Goal: Task Accomplishment & Management: Use online tool/utility

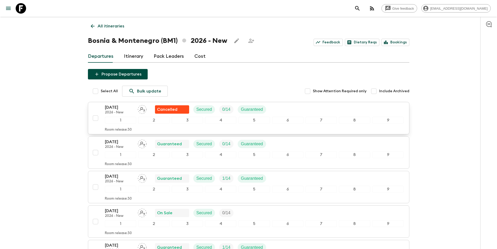
click at [112, 111] on p "2026 - New" at bounding box center [119, 112] width 29 height 4
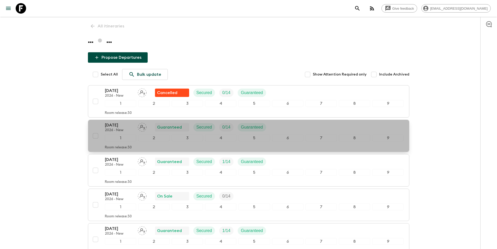
click at [124, 123] on p "[DATE]" at bounding box center [119, 125] width 29 height 6
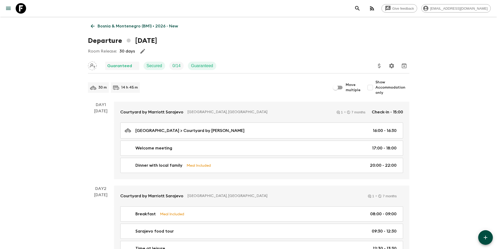
click at [102, 27] on p "Bosnia & Montenegro (BM1) • 2026 - New" at bounding box center [138, 26] width 80 height 6
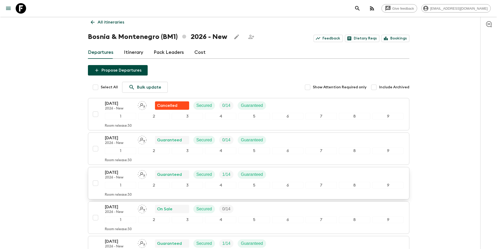
scroll to position [52, 0]
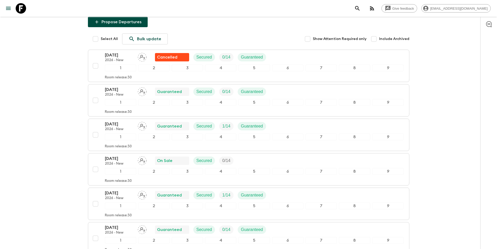
click at [125, 126] on p "[DATE]" at bounding box center [119, 124] width 29 height 6
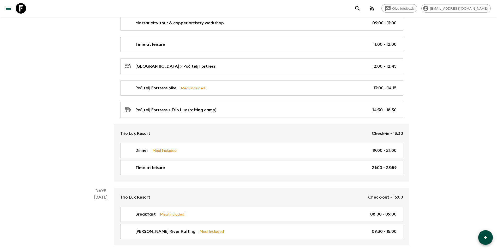
scroll to position [522, 0]
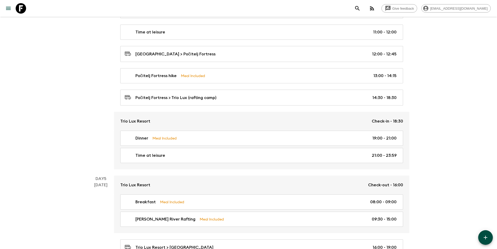
click at [47, 103] on div "Give feedback [EMAIL_ADDRESS][DOMAIN_NAME] [GEOGRAPHIC_DATA] (BM1) • 2026 - New…" at bounding box center [248, 105] width 497 height 1254
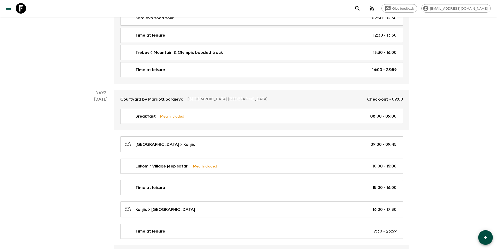
scroll to position [0, 0]
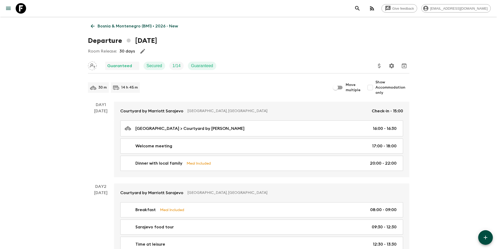
click at [101, 26] on p "Bosnia & Montenegro (BM1) • 2026 - New" at bounding box center [138, 26] width 80 height 6
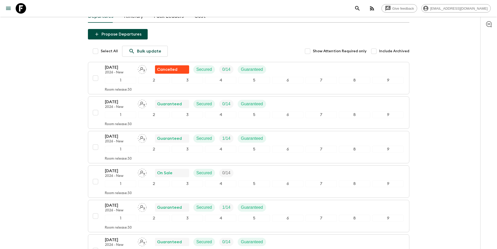
scroll to position [52, 0]
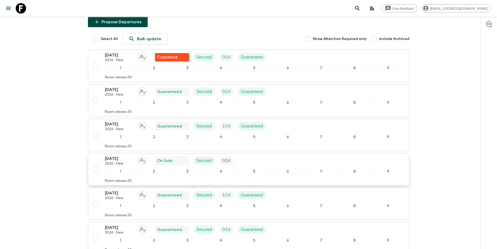
click at [121, 157] on p "[DATE]" at bounding box center [119, 158] width 29 height 6
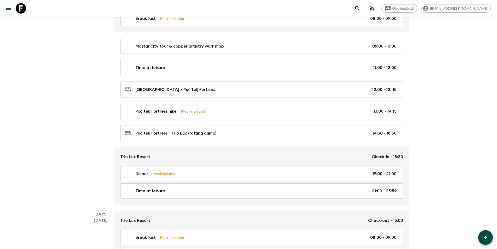
scroll to position [522, 0]
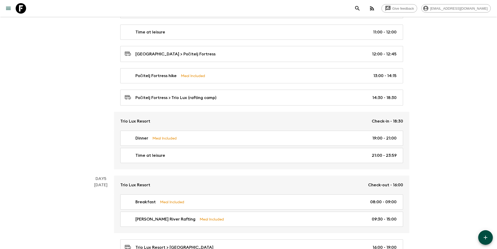
click at [31, 128] on div "Give feedback [EMAIL_ADDRESS][DOMAIN_NAME] [GEOGRAPHIC_DATA] (BM1) • 2026 - New…" at bounding box center [248, 105] width 497 height 1254
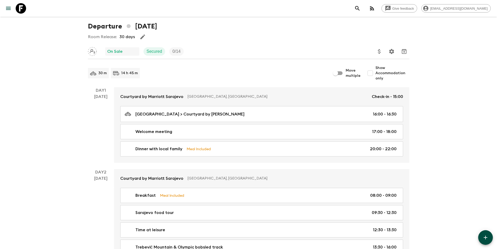
scroll to position [0, 0]
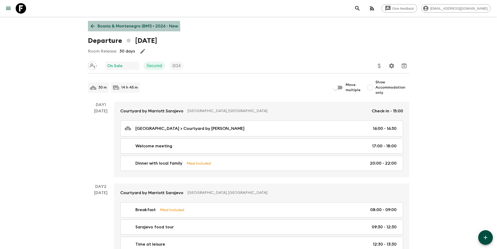
click at [109, 28] on p "Bosnia & Montenegro (BM1) • 2026 - New" at bounding box center [138, 26] width 80 height 6
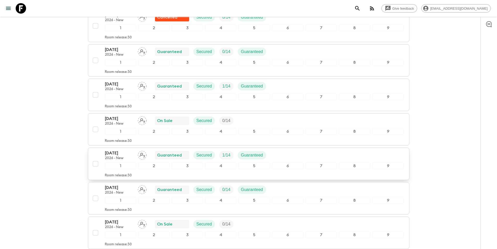
scroll to position [104, 0]
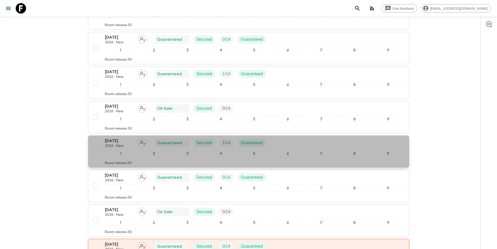
click at [128, 139] on p "[DATE]" at bounding box center [119, 140] width 29 height 6
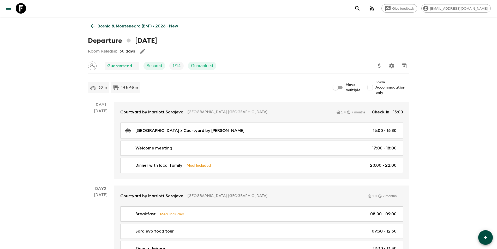
click at [101, 23] on p "Bosnia & Montenegro (BM1) • 2026 - New" at bounding box center [138, 26] width 80 height 6
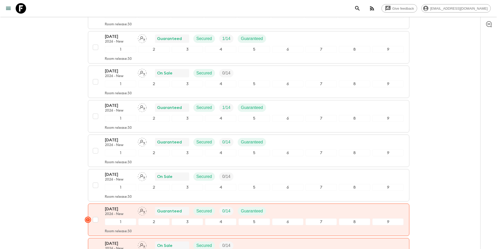
scroll to position [157, 0]
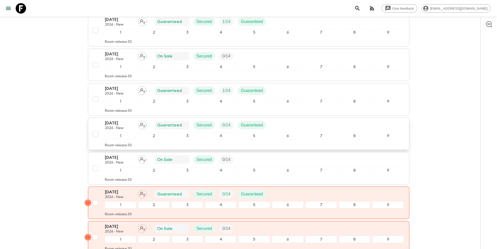
click at [126, 127] on p "2026 - New" at bounding box center [119, 128] width 29 height 4
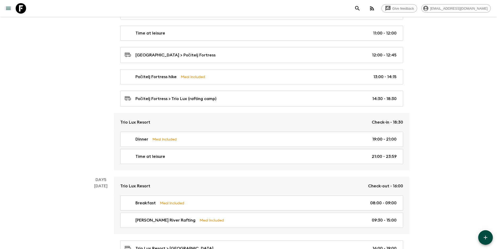
scroll to position [522, 0]
click at [58, 92] on div "Give feedback [EMAIL_ADDRESS][DOMAIN_NAME] [GEOGRAPHIC_DATA] (BM1) • 2026 - New…" at bounding box center [248, 105] width 497 height 1254
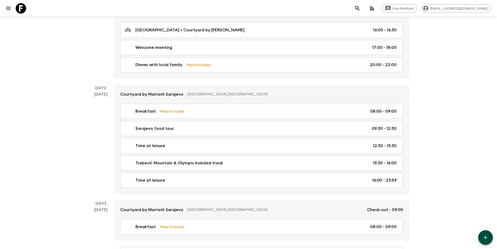
scroll to position [0, 0]
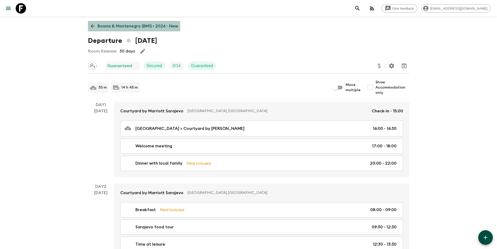
click at [101, 28] on p "Bosnia & Montenegro (BM1) • 2026 - New" at bounding box center [138, 26] width 80 height 6
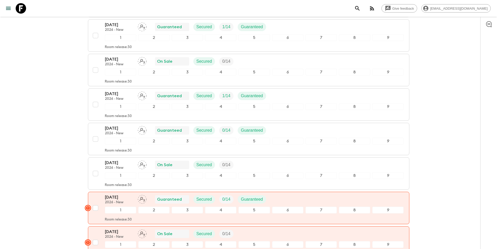
scroll to position [157, 0]
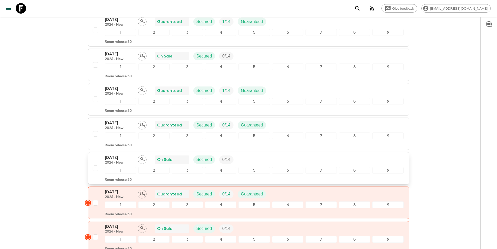
click at [123, 160] on p "2026 - New" at bounding box center [119, 162] width 29 height 4
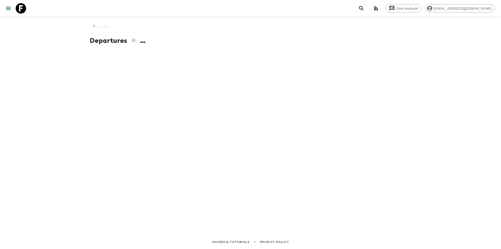
click at [29, 105] on div "Give feedback [PERSON_NAME][EMAIL_ADDRESS][DOMAIN_NAME] ... • ... Departures ..…" at bounding box center [250, 124] width 501 height 249
click at [98, 27] on div "... • ... Departures ..." at bounding box center [250, 118] width 334 height 203
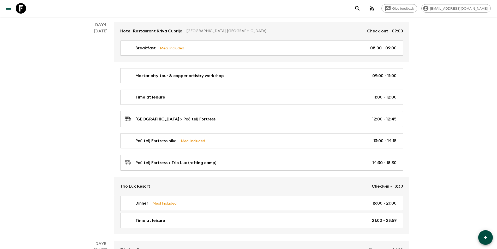
scroll to position [470, 0]
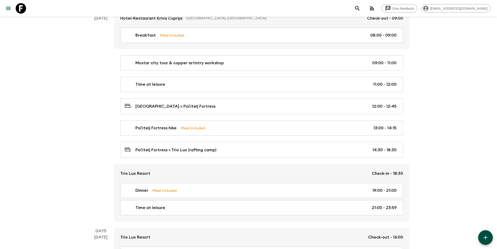
drag, startPoint x: 72, startPoint y: 57, endPoint x: 45, endPoint y: 14, distance: 50.1
click at [70, 53] on div "Give feedback [PERSON_NAME][EMAIL_ADDRESS][DOMAIN_NAME] [GEOGRAPHIC_DATA] (BM1)…" at bounding box center [248, 157] width 497 height 1254
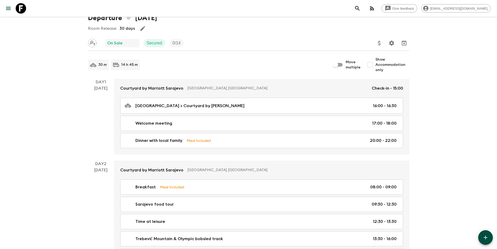
scroll to position [0, 0]
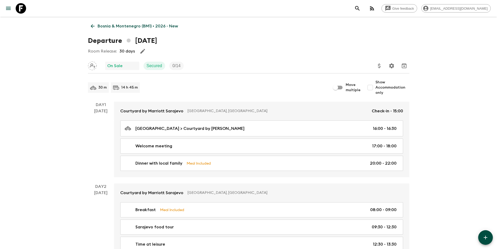
click at [93, 27] on icon at bounding box center [93, 26] width 6 height 6
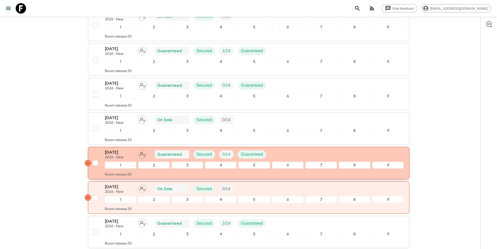
scroll to position [209, 0]
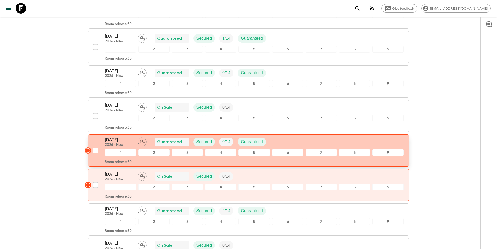
click at [282, 139] on div "[DATE] 2026 - New Guaranteed Secured 0 / 14 Guaranteed" at bounding box center [254, 141] width 299 height 10
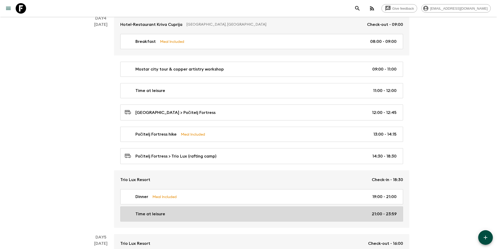
scroll to position [574, 0]
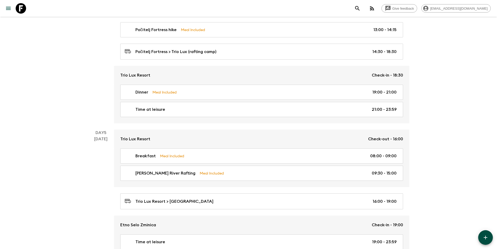
click at [35, 74] on div "Give feedback [EMAIL_ADDRESS][DOMAIN_NAME] [GEOGRAPHIC_DATA] (BM1) • 2026 - New…" at bounding box center [248, 56] width 497 height 1260
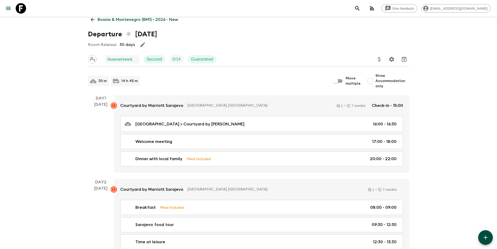
scroll to position [0, 0]
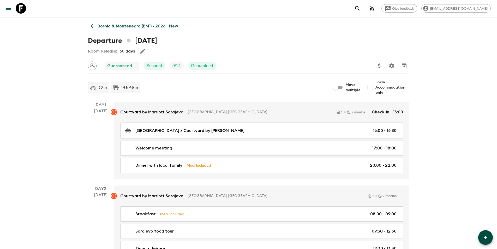
click at [109, 25] on p "Bosnia & Montenegro (BM1) • 2026 - New" at bounding box center [138, 26] width 80 height 6
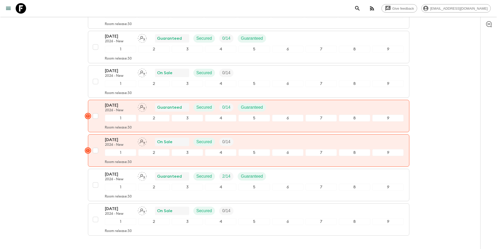
scroll to position [261, 0]
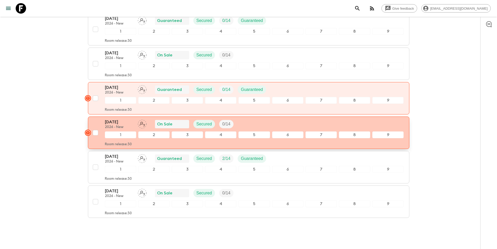
click at [129, 123] on p "[DATE]" at bounding box center [119, 122] width 29 height 6
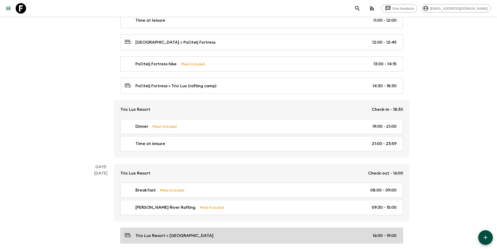
scroll to position [574, 0]
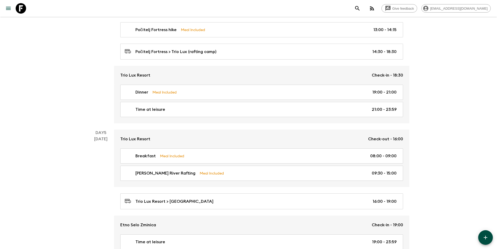
click at [67, 143] on div "Give feedback [EMAIL_ADDRESS][DOMAIN_NAME] [GEOGRAPHIC_DATA] (BM1) • 2026 - New…" at bounding box center [248, 56] width 497 height 1260
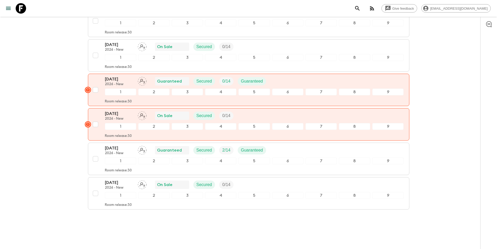
scroll to position [277, 0]
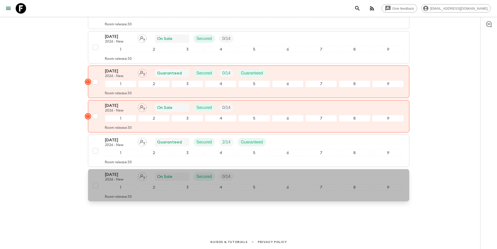
click at [136, 179] on div "[DATE] 2026 - New On Sale Secured 0 / 14" at bounding box center [171, 176] width 133 height 10
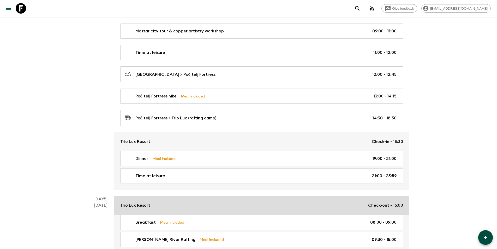
scroll to position [522, 0]
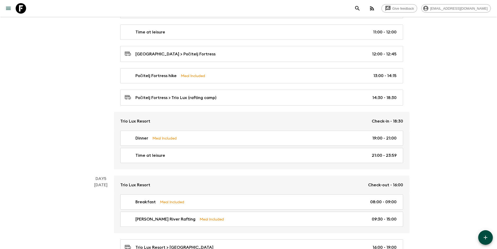
click at [34, 117] on div "Give feedback [EMAIL_ADDRESS][DOMAIN_NAME] [GEOGRAPHIC_DATA] (BM1) • 2026 - New…" at bounding box center [248, 105] width 497 height 1254
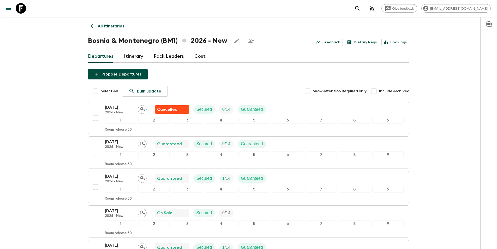
scroll to position [277, 0]
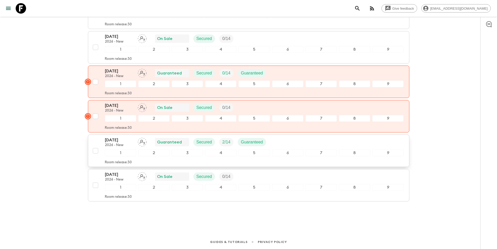
click at [133, 140] on p "[DATE]" at bounding box center [119, 140] width 29 height 6
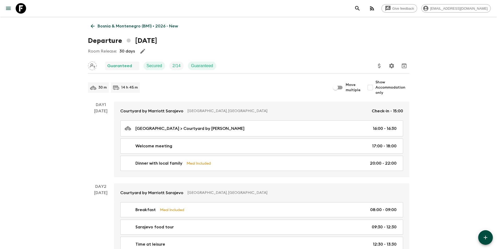
click at [109, 24] on p "Bosnia & Montenegro (BM1) • 2026 - New" at bounding box center [138, 26] width 80 height 6
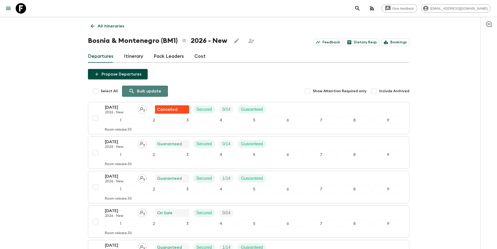
click at [137, 91] on p "Bulk update" at bounding box center [149, 91] width 24 height 6
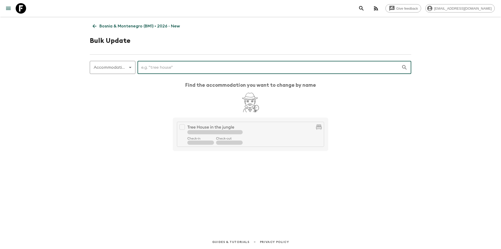
click at [183, 71] on input "text" at bounding box center [269, 67] width 264 height 15
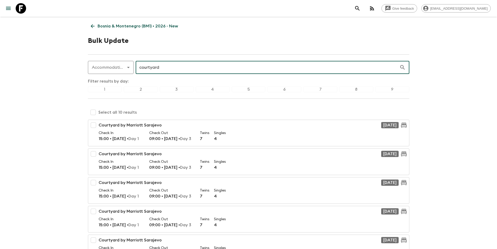
click at [158, 66] on input "courtyard" at bounding box center [268, 67] width 264 height 15
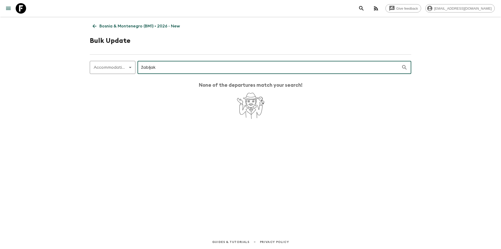
click at [148, 66] on input "žabljak" at bounding box center [269, 67] width 264 height 15
click at [147, 67] on input "zabljak" at bounding box center [269, 67] width 264 height 15
click at [148, 67] on input "žabljak" at bounding box center [269, 67] width 264 height 15
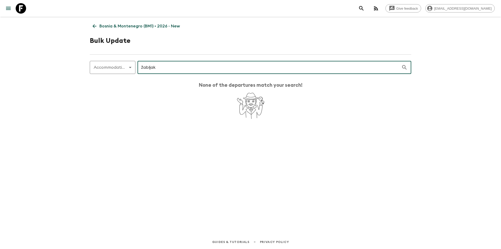
click at [148, 67] on input "žabljak" at bounding box center [269, 67] width 264 height 15
type input "zabljak"
click at [103, 24] on p "Bosnia & Montenegro (BM1) • 2026 - New" at bounding box center [139, 26] width 80 height 6
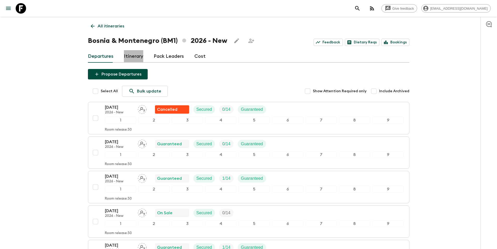
click at [129, 59] on link "Itinerary" at bounding box center [133, 56] width 19 height 13
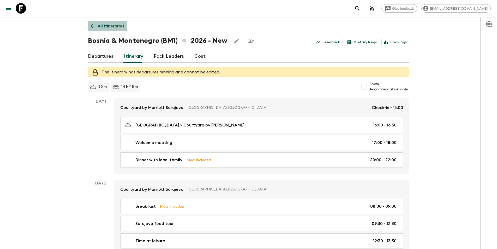
click at [107, 27] on p "All itineraries" at bounding box center [111, 26] width 27 height 6
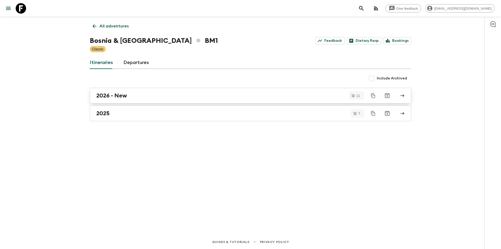
click at [155, 95] on div "2026 - New" at bounding box center [245, 95] width 298 height 7
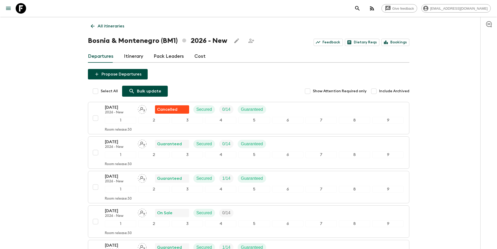
click at [148, 91] on p "Bulk update" at bounding box center [149, 91] width 24 height 6
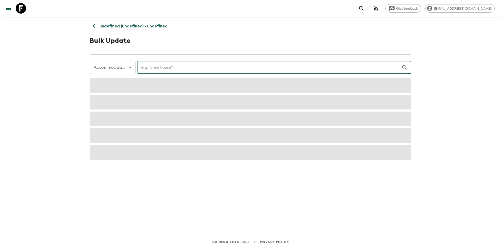
click at [178, 70] on input "text" at bounding box center [269, 67] width 264 height 15
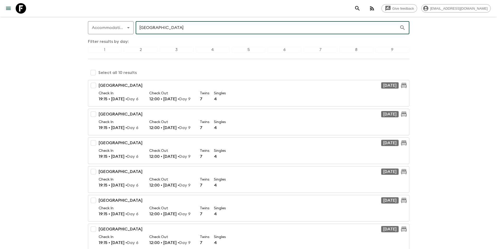
scroll to position [52, 0]
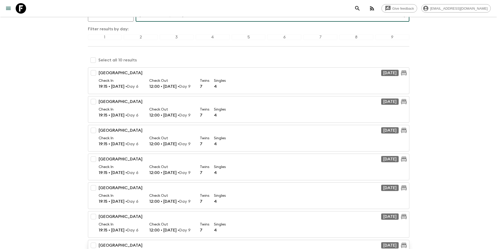
type input "[GEOGRAPHIC_DATA]"
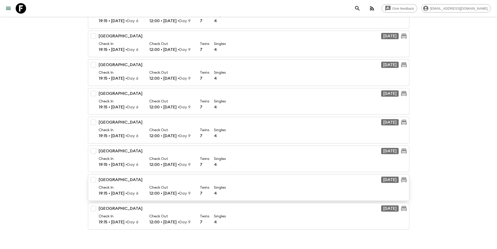
scroll to position [184, 0]
